Goal: Complete application form

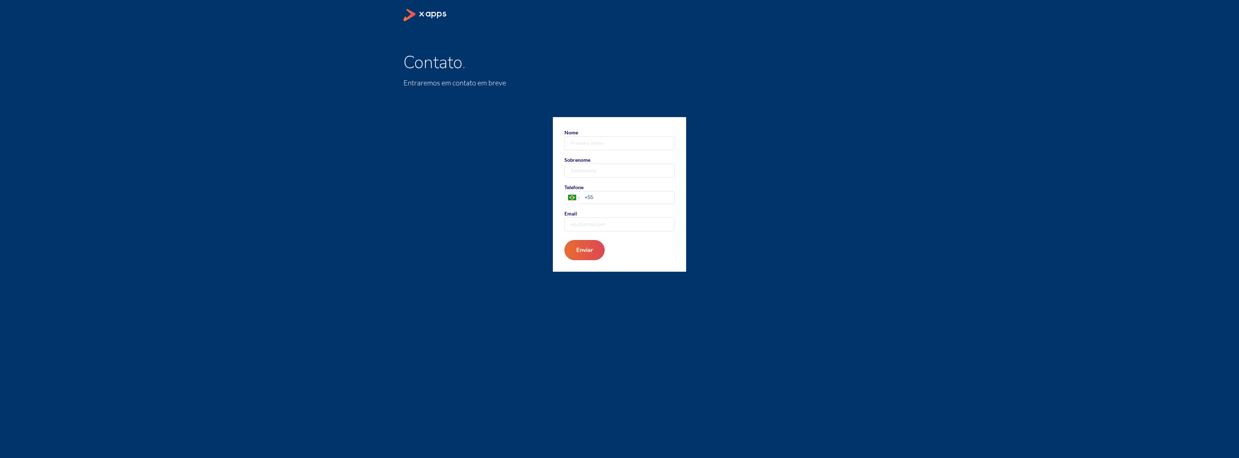
click at [615, 138] on input "Nome" at bounding box center [620, 143] width 110 height 13
type input "Cleber"
type input "[PERSON_NAME]"
type input "[EMAIL_ADDRESS][DOMAIN_NAME]"
click at [622, 198] on input "+55" at bounding box center [630, 197] width 90 height 8
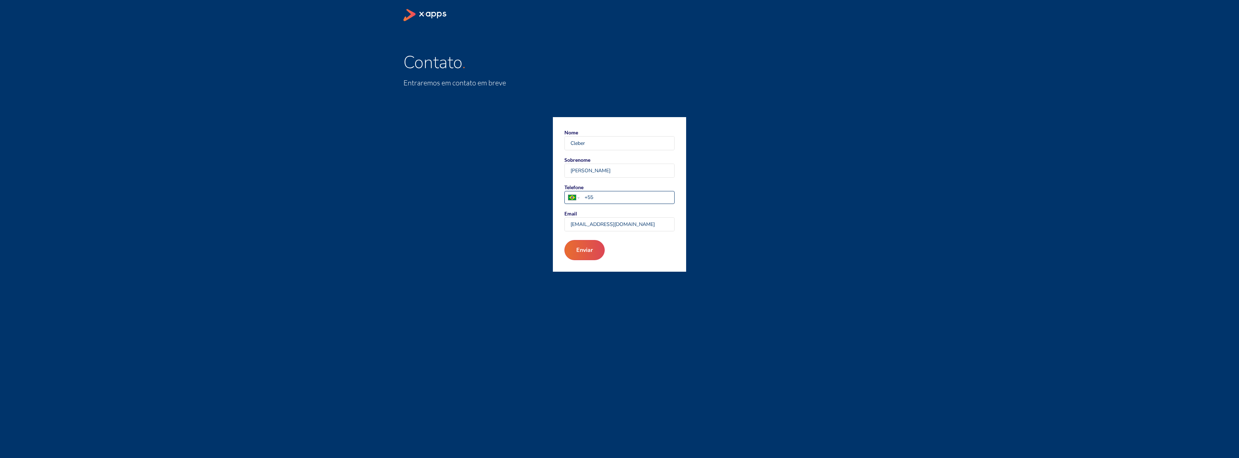
type input "[PHONE_NUMBER]"
click at [588, 249] on button "Enviar" at bounding box center [584, 250] width 43 height 22
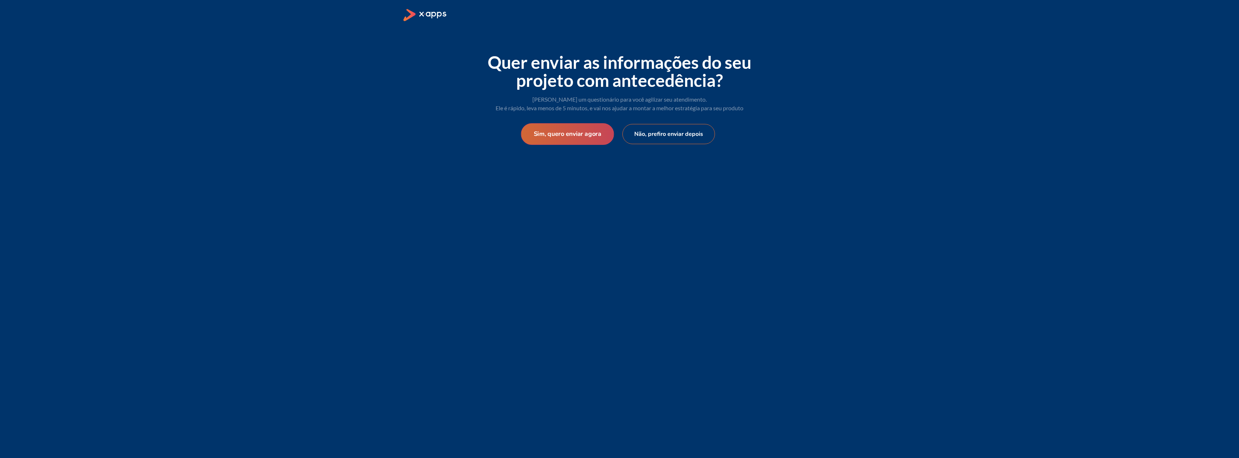
click at [573, 135] on button "Sim, quero enviar agora" at bounding box center [567, 134] width 93 height 22
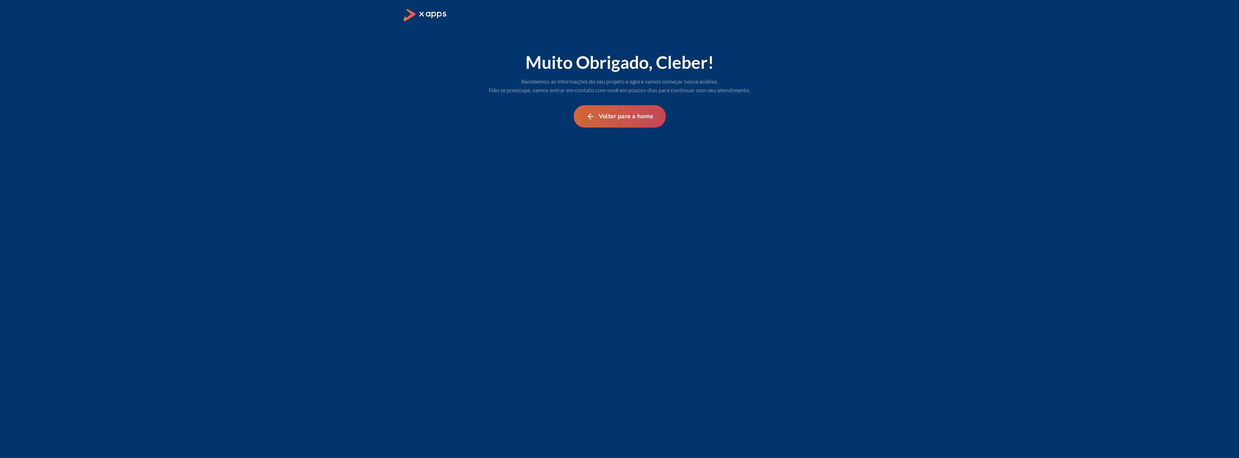
click at [624, 117] on button "Voltar para a home" at bounding box center [619, 116] width 92 height 22
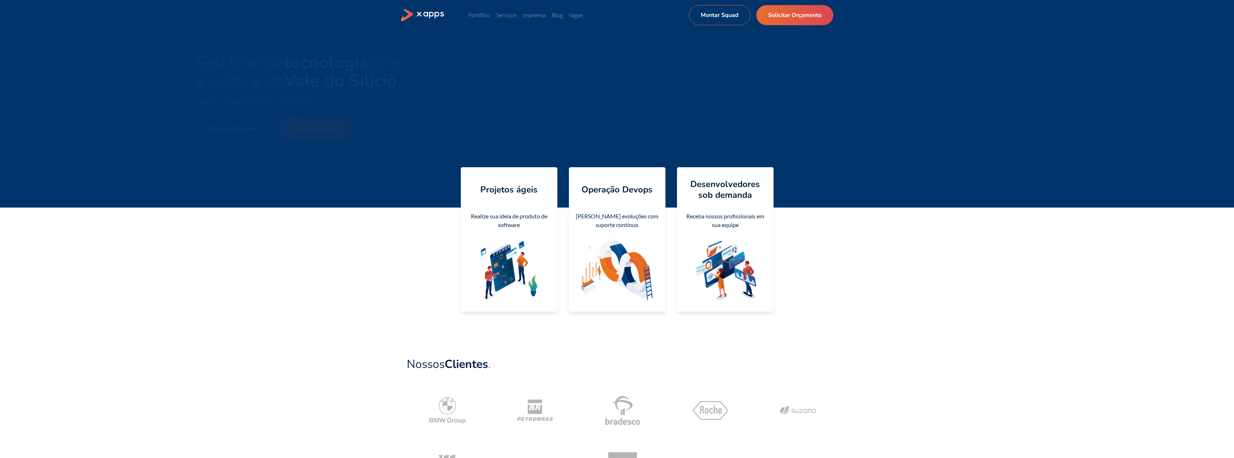
click at [387, 12] on header "Portfólio Serviços Imprensa Blog Vagas Montar Squad Solicitar Orçamento Montar …" at bounding box center [617, 15] width 1234 height 30
